Goal: Transaction & Acquisition: Purchase product/service

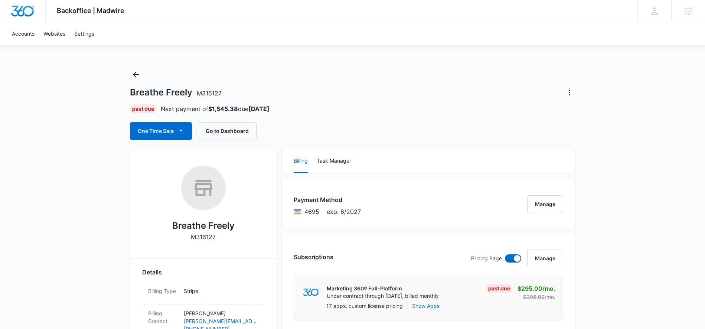
click at [301, 5] on div "Backoffice | Madwire Apps Settings KS Kinsey Smith [EMAIL_ADDRESS][PERSON_NAME]…" at bounding box center [352, 11] width 705 height 22
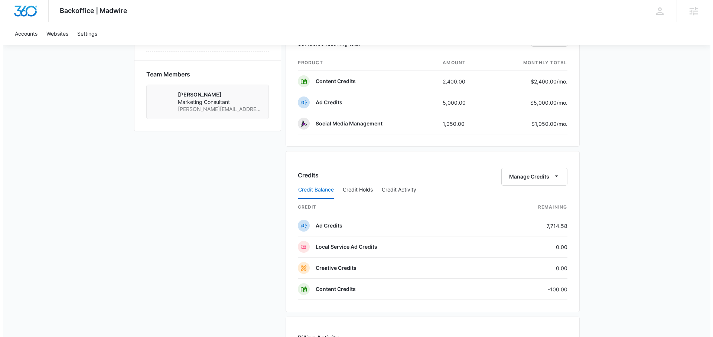
scroll to position [24, 0]
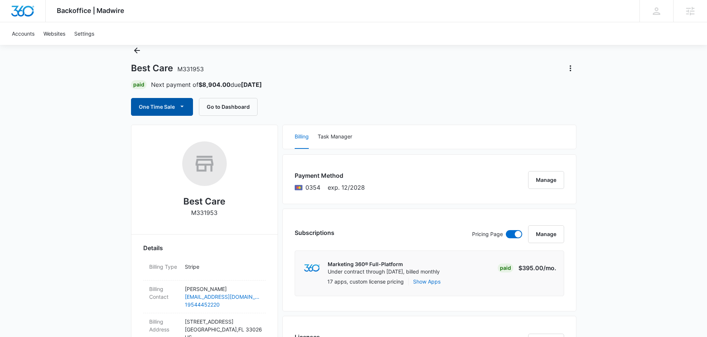
click at [163, 100] on button "One Time Sale" at bounding box center [162, 107] width 62 height 18
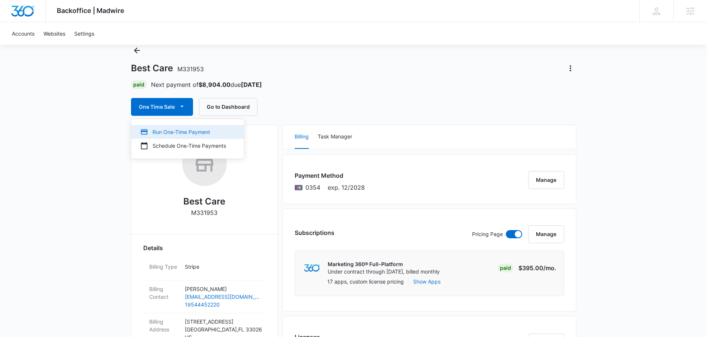
click at [200, 130] on div "Run One-Time Payment" at bounding box center [183, 132] width 86 height 8
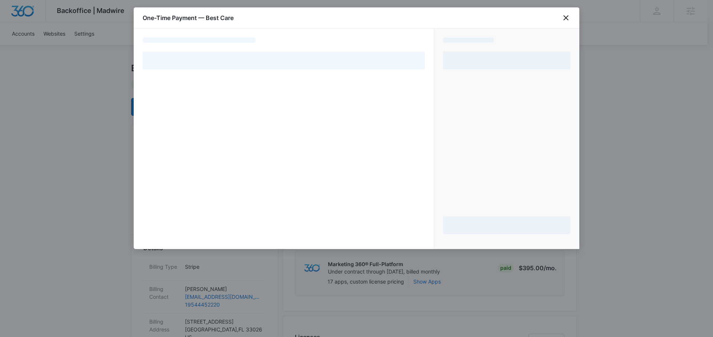
select select "pm_1RVdD1A4n8RTgNjU4ATTl0MQ"
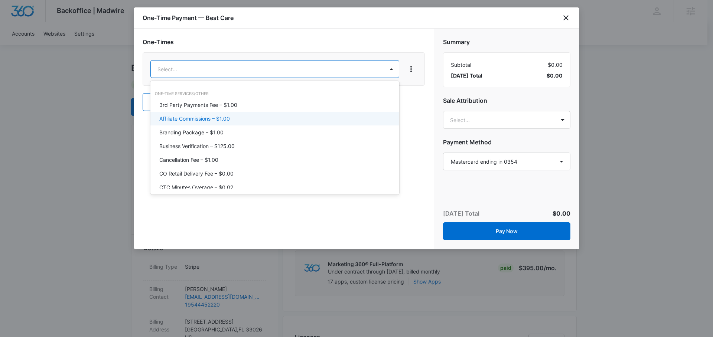
scroll to position [75, 0]
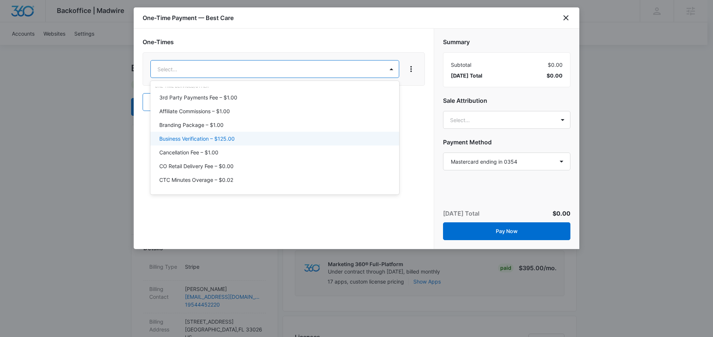
type input "s"
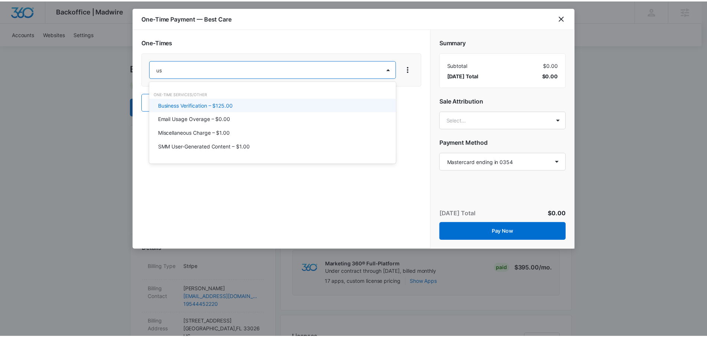
scroll to position [0, 0]
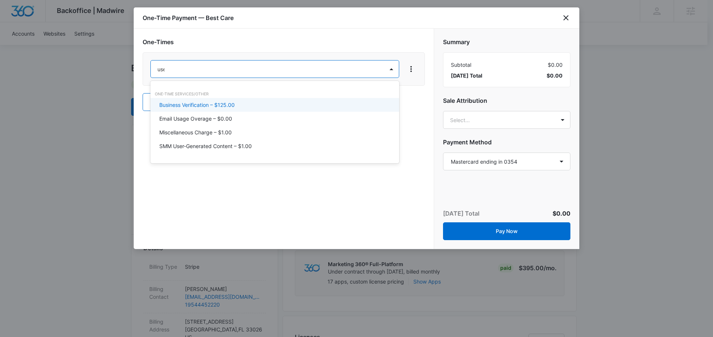
type input "user"
click at [227, 104] on p "SMM User-Generated Content – $1.00" at bounding box center [205, 105] width 92 height 8
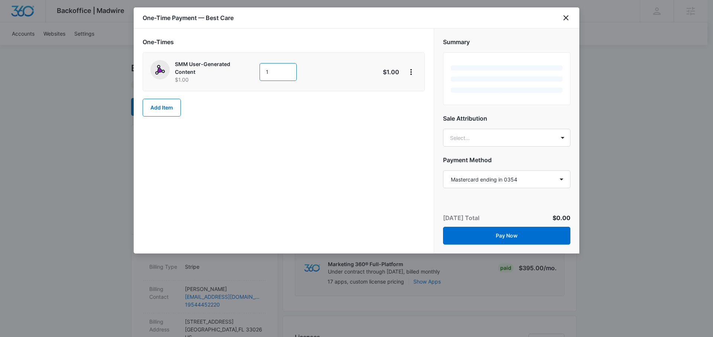
click at [271, 72] on input "1" at bounding box center [278, 72] width 37 height 18
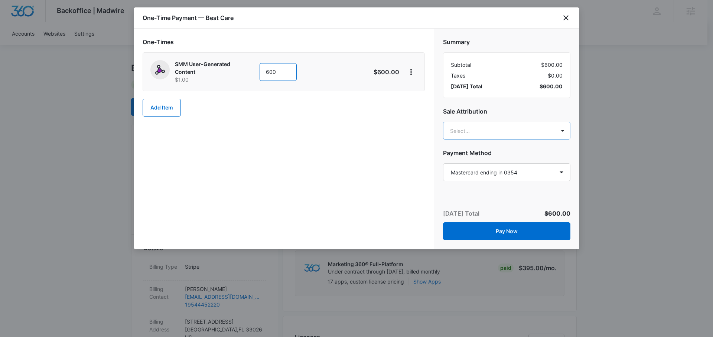
type input "600"
type input "kinsey"
click at [526, 163] on p "[PERSON_NAME][EMAIL_ADDRESS][PERSON_NAME][DOMAIN_NAME]" at bounding box center [506, 169] width 108 height 16
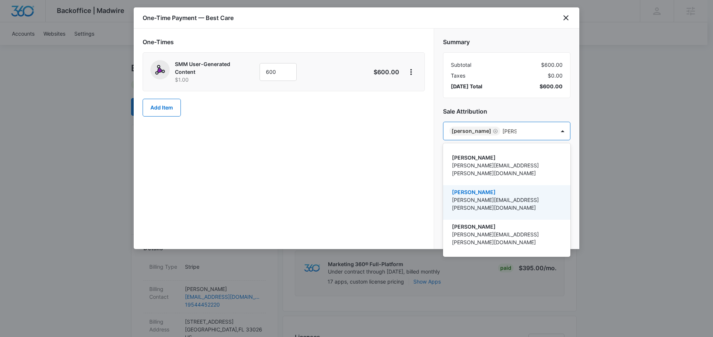
type input "matt ma"
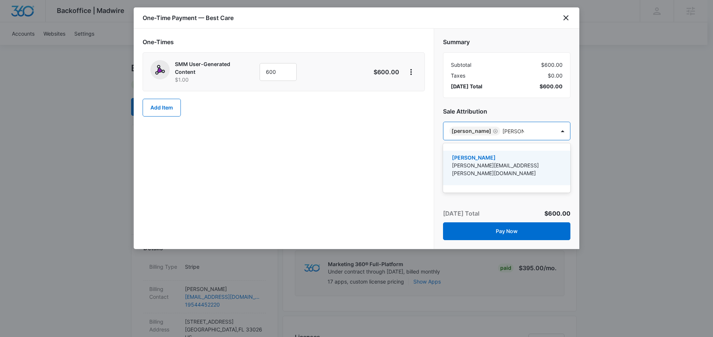
click at [469, 154] on p "Matt Malone" at bounding box center [506, 158] width 108 height 8
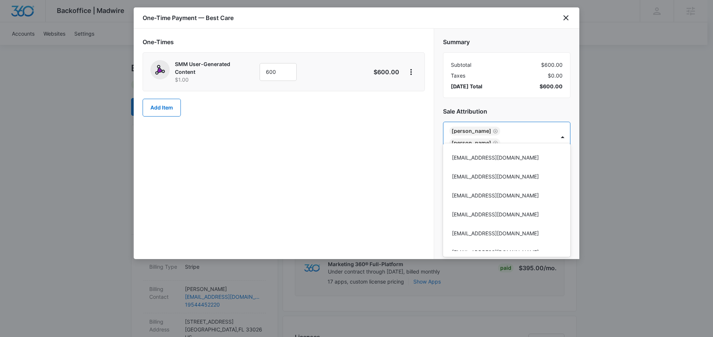
click at [369, 162] on div at bounding box center [356, 168] width 713 height 337
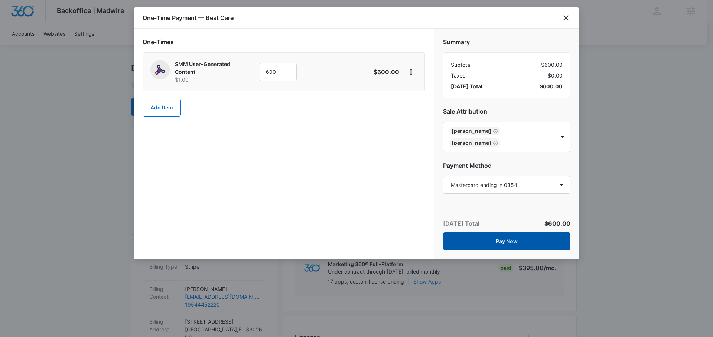
click at [543, 235] on button "Pay Now" at bounding box center [506, 241] width 127 height 18
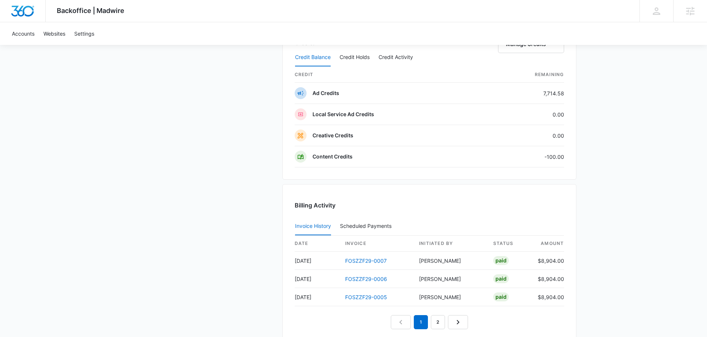
scroll to position [586, 0]
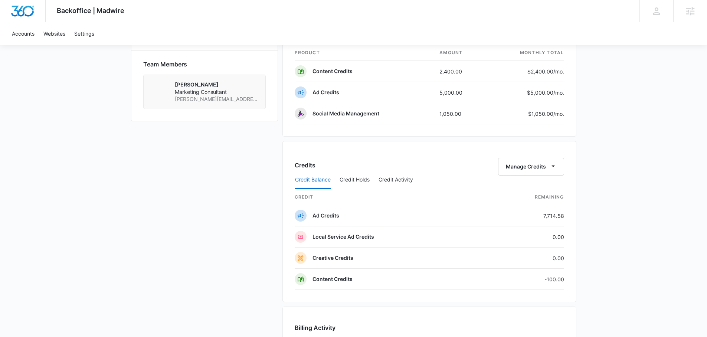
scroll to position [506, 0]
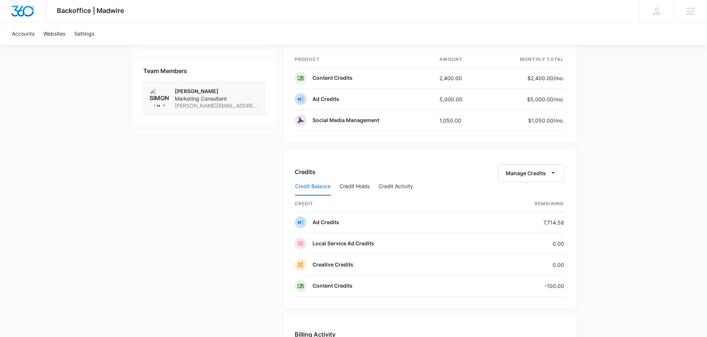
click at [55, 62] on div "Backoffice | Madwire Apps Settings KS Kinsey Smith kinsey.smith@madwire.com My …" at bounding box center [353, 63] width 707 height 1139
